Goal: Information Seeking & Learning: Learn about a topic

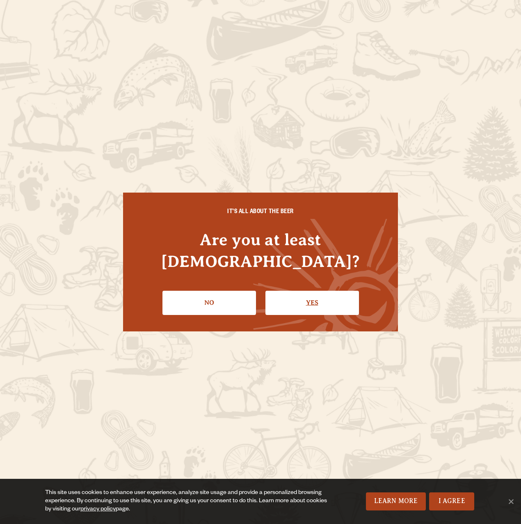
click at [309, 302] on link "Yes" at bounding box center [312, 303] width 94 height 24
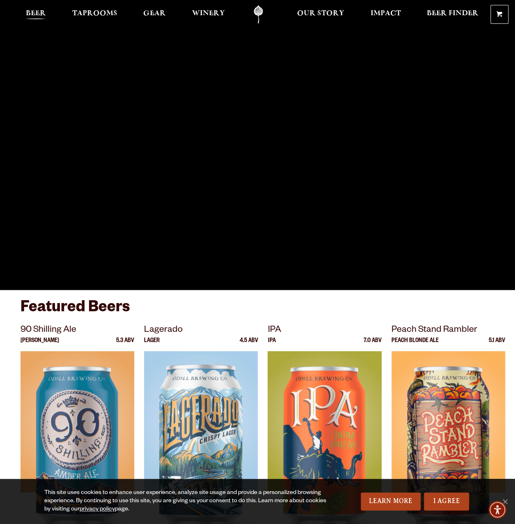
click at [46, 13] on link "Beer" at bounding box center [36, 14] width 31 height 18
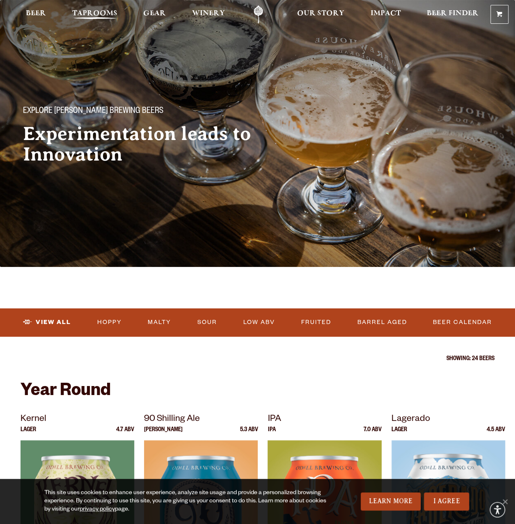
click at [70, 12] on link "Taprooms" at bounding box center [95, 14] width 56 height 18
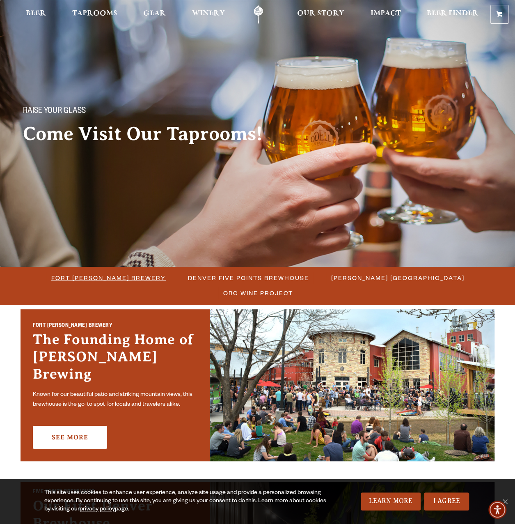
click at [98, 277] on span "Fort [PERSON_NAME] Brewery" at bounding box center [108, 278] width 114 height 12
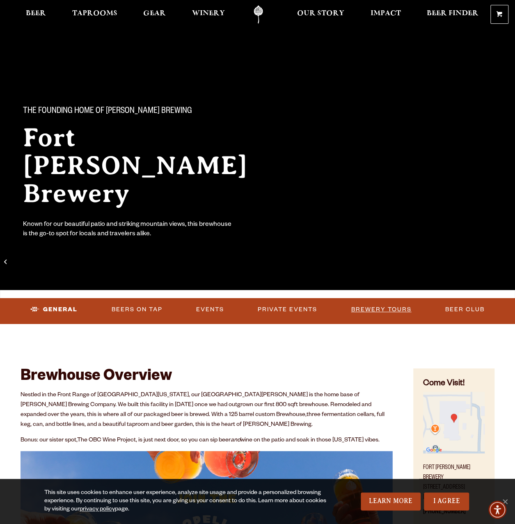
click at [400, 311] on link "Brewery Tours" at bounding box center [381, 309] width 67 height 19
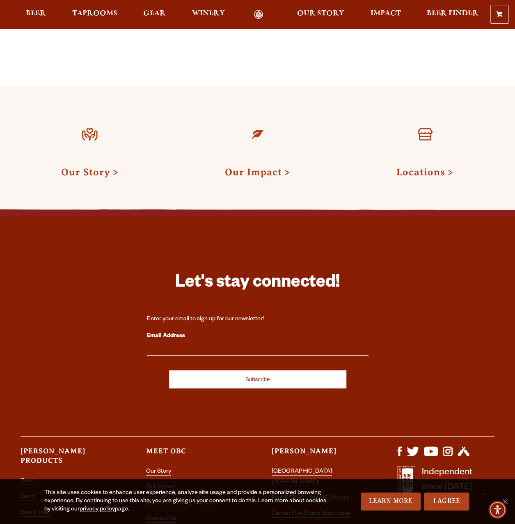
scroll to position [977, 0]
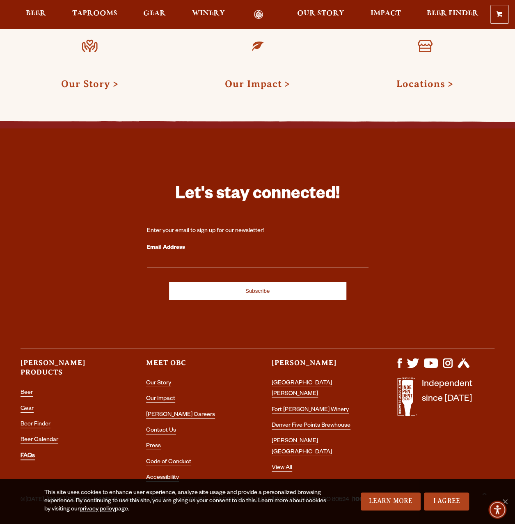
click at [33, 453] on link "FAQs" at bounding box center [28, 456] width 14 height 7
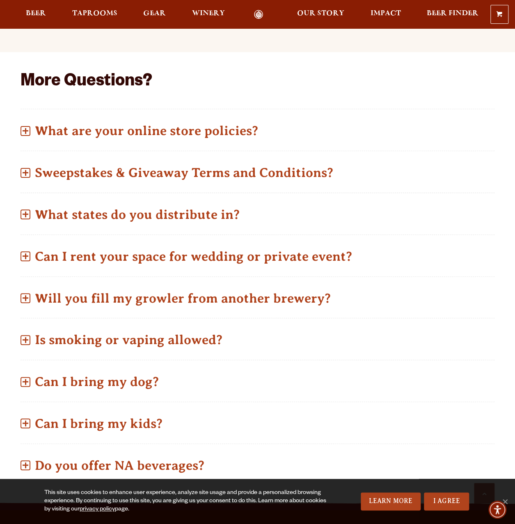
scroll to position [424, 0]
